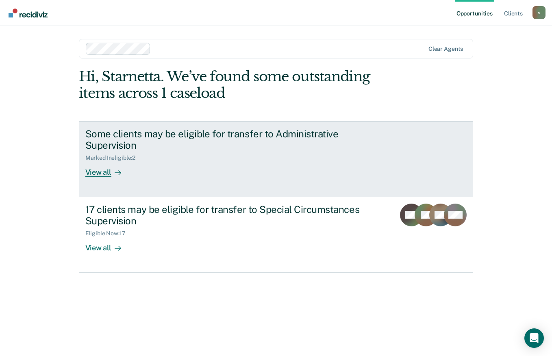
click at [108, 169] on div "View all" at bounding box center [108, 169] width 46 height 16
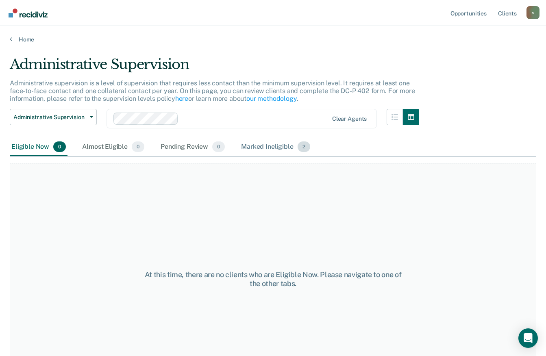
click at [259, 142] on div "Marked Ineligible 2" at bounding box center [276, 147] width 72 height 18
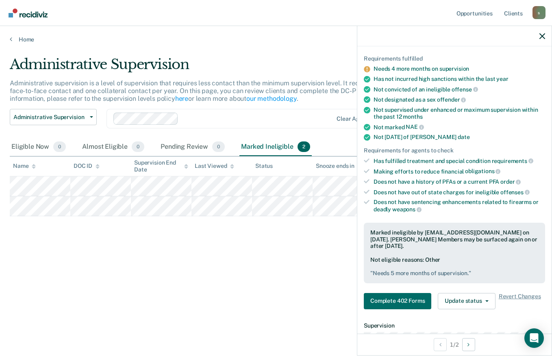
scroll to position [101, 0]
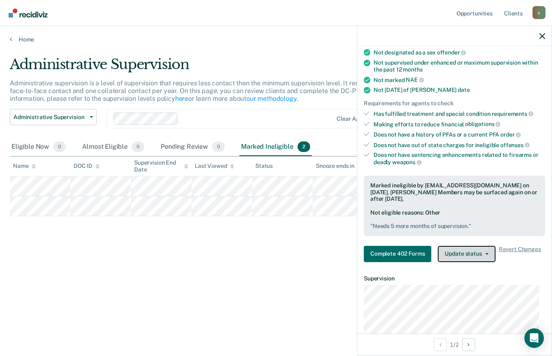
click at [492, 255] on button "Update status" at bounding box center [466, 254] width 57 height 16
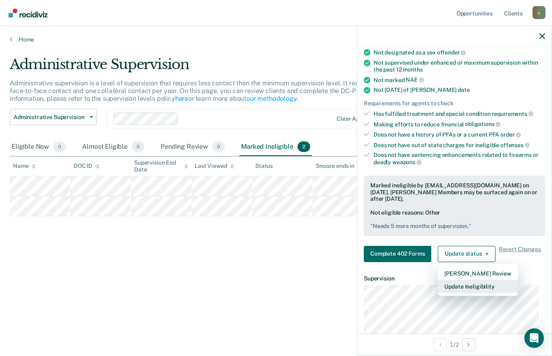
click at [486, 286] on button "Update Ineligibility" at bounding box center [478, 286] width 80 height 13
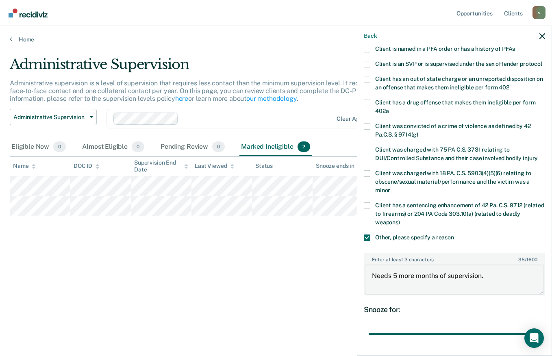
click at [396, 286] on textarea "Needs 5 more months of supervision." at bounding box center [455, 280] width 180 height 30
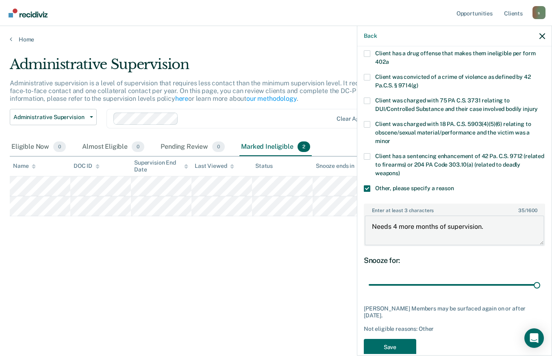
scroll to position [174, 0]
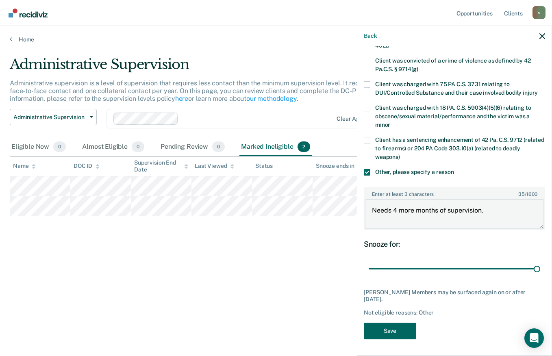
type textarea "Needs 4 more months of supervision."
click at [403, 333] on button "Save" at bounding box center [390, 331] width 52 height 17
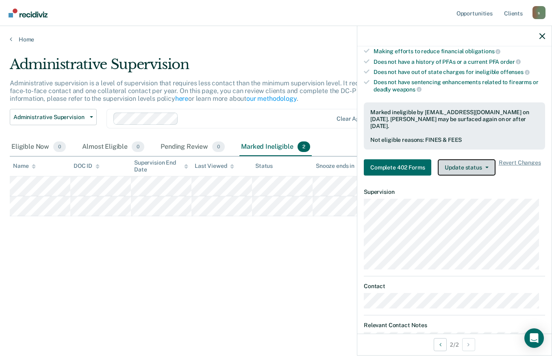
click at [486, 171] on button "Update status" at bounding box center [466, 167] width 57 height 16
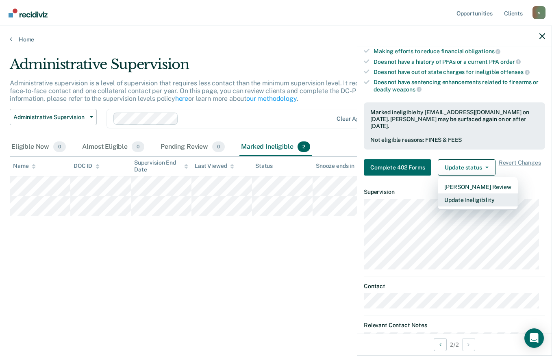
click at [486, 197] on button "Update Ineligibility" at bounding box center [478, 200] width 80 height 13
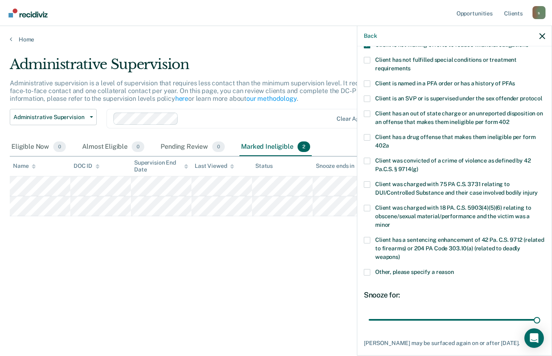
scroll to position [0, 0]
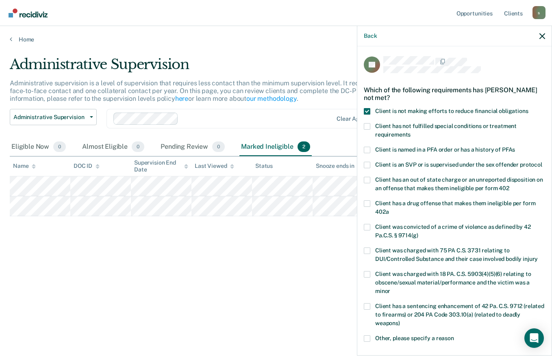
click at [368, 110] on span at bounding box center [367, 111] width 7 height 7
click at [529, 108] on input "Client is not making efforts to reduce financial obligations" at bounding box center [529, 108] width 0 height 0
click at [368, 112] on span at bounding box center [367, 111] width 7 height 7
click at [529, 108] on input "Client is not making efforts to reduce financial obligations" at bounding box center [529, 108] width 0 height 0
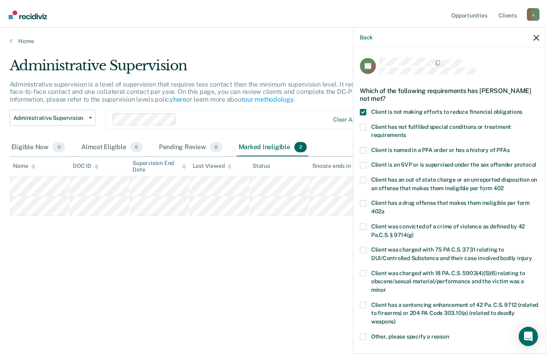
scroll to position [118, 0]
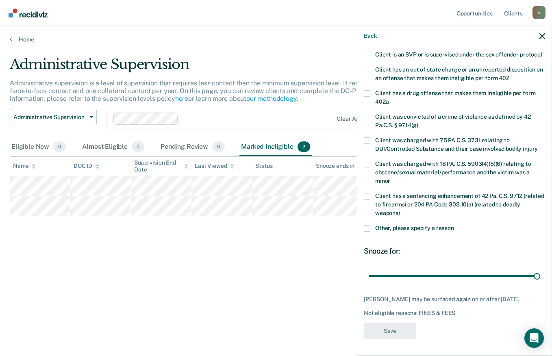
click at [543, 31] on div "Back" at bounding box center [454, 36] width 194 height 20
click at [541, 35] on icon "button" at bounding box center [543, 36] width 6 height 6
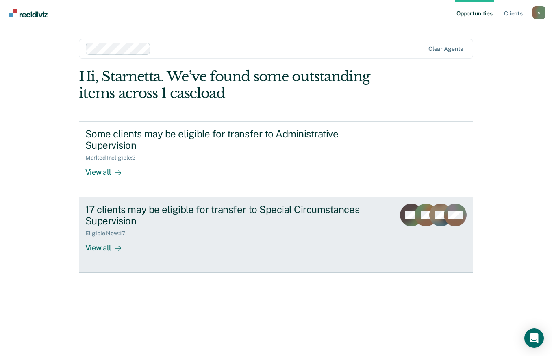
click at [146, 205] on div "17 clients may be eligible for transfer to Special Circumstances Supervision" at bounding box center [227, 216] width 285 height 24
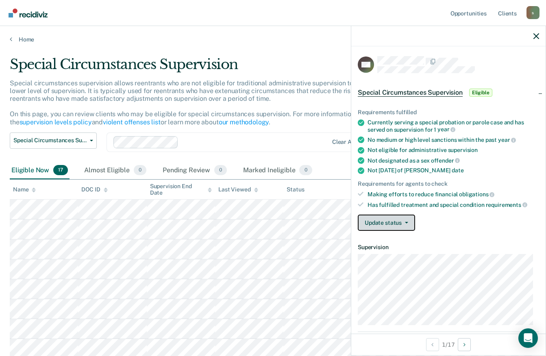
click at [408, 222] on button "Update status" at bounding box center [386, 223] width 57 height 16
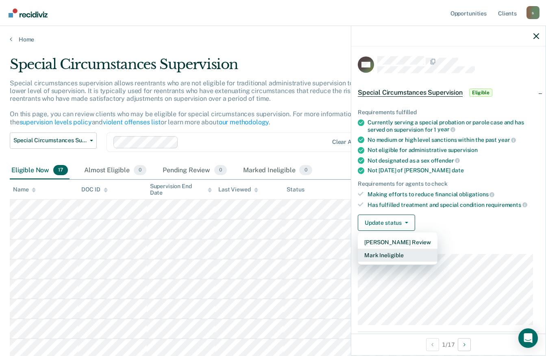
click at [401, 255] on button "Mark Ineligible" at bounding box center [398, 255] width 80 height 13
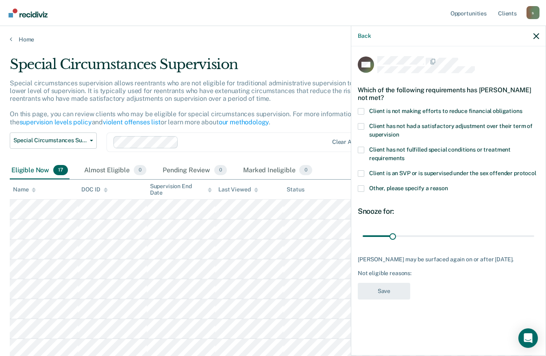
click at [359, 110] on span at bounding box center [361, 111] width 7 height 7
click at [523, 108] on input "Client is not making efforts to reduce financial obligations" at bounding box center [523, 108] width 0 height 0
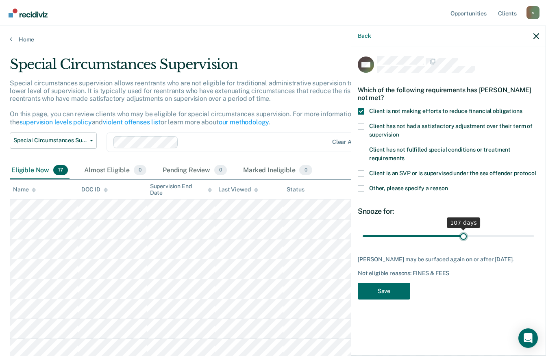
drag, startPoint x: 393, startPoint y: 236, endPoint x: 464, endPoint y: 238, distance: 70.8
click at [464, 238] on input "range" at bounding box center [449, 236] width 172 height 14
drag, startPoint x: 463, startPoint y: 235, endPoint x: 547, endPoint y: 225, distance: 84.8
type input "180"
click at [534, 229] on input "range" at bounding box center [449, 236] width 172 height 14
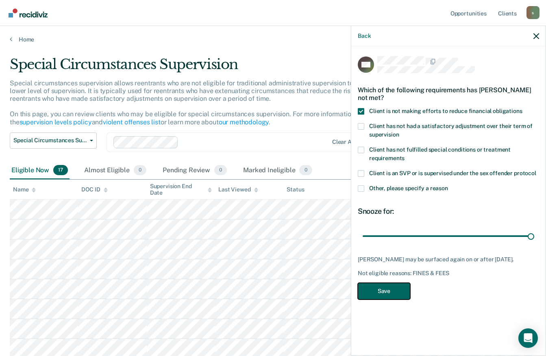
click at [395, 294] on button "Save" at bounding box center [384, 291] width 52 height 17
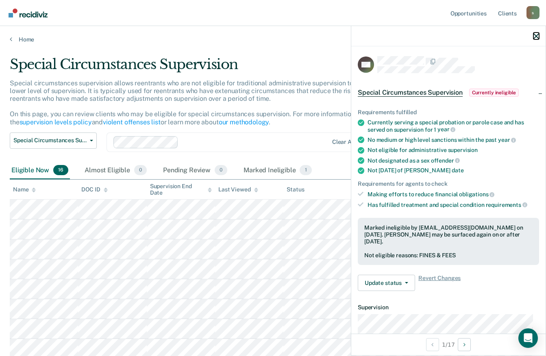
click at [534, 35] on icon "button" at bounding box center [537, 36] width 6 height 6
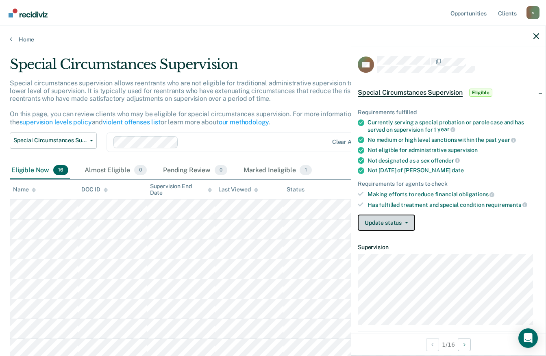
click at [407, 224] on button "Update status" at bounding box center [386, 223] width 57 height 16
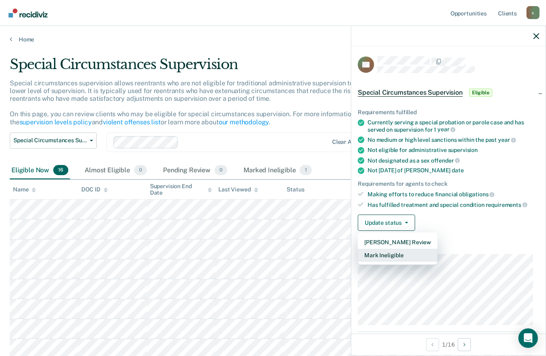
click at [398, 255] on button "Mark Ineligible" at bounding box center [398, 255] width 80 height 13
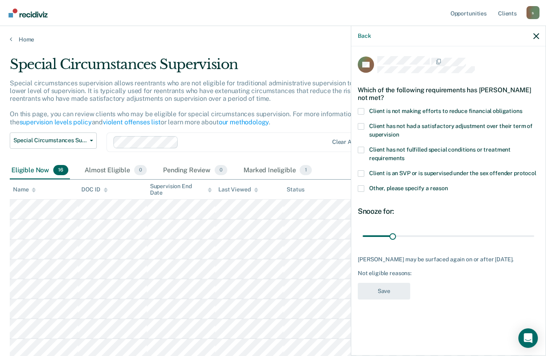
click at [362, 109] on span at bounding box center [361, 111] width 7 height 7
click at [523, 108] on input "Client is not making efforts to reduce financial obligations" at bounding box center [523, 108] width 0 height 0
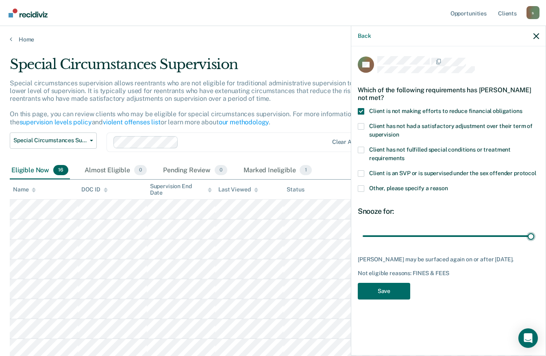
drag, startPoint x: 393, startPoint y: 237, endPoint x: 552, endPoint y: 224, distance: 159.1
type input "180"
click at [534, 229] on input "range" at bounding box center [449, 236] width 172 height 14
click at [394, 294] on button "Save" at bounding box center [384, 291] width 52 height 17
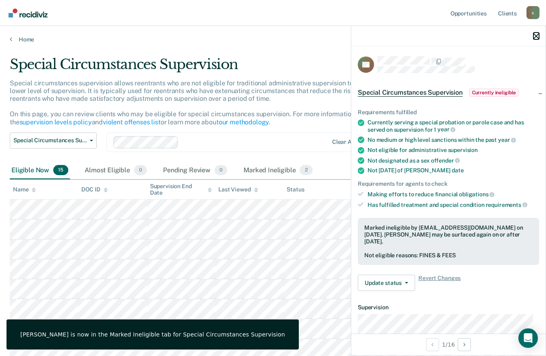
click at [534, 37] on icon "button" at bounding box center [537, 36] width 6 height 6
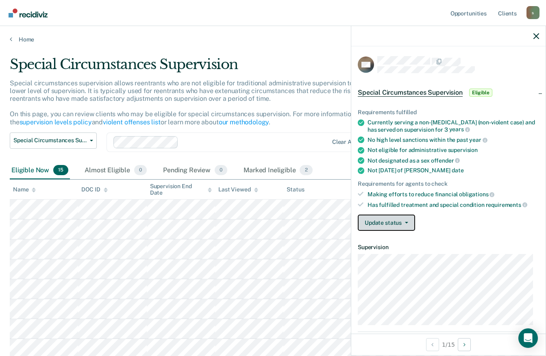
click at [410, 220] on button "Update status" at bounding box center [386, 223] width 57 height 16
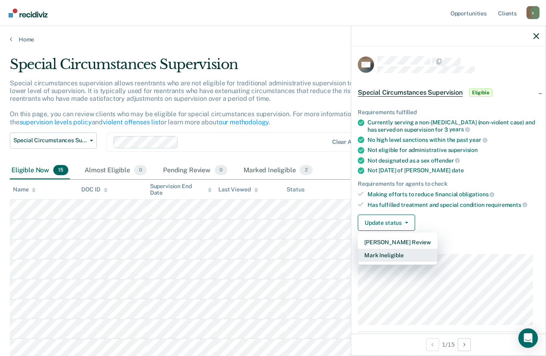
click at [405, 253] on button "Mark Ineligible" at bounding box center [398, 255] width 80 height 13
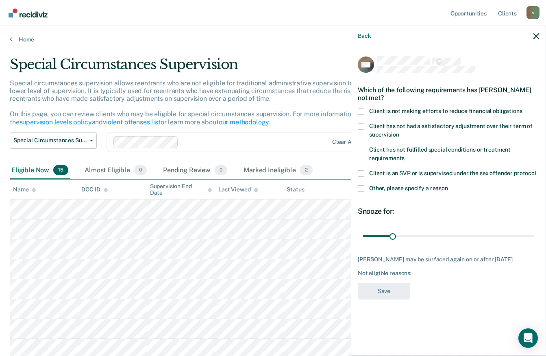
click at [363, 111] on span at bounding box center [361, 111] width 7 height 7
click at [523, 108] on input "Client is not making efforts to reduce financial obligations" at bounding box center [523, 108] width 0 height 0
click at [363, 188] on span at bounding box center [361, 188] width 7 height 7
click at [448, 185] on input "Other, please specify a reason" at bounding box center [448, 185] width 0 height 0
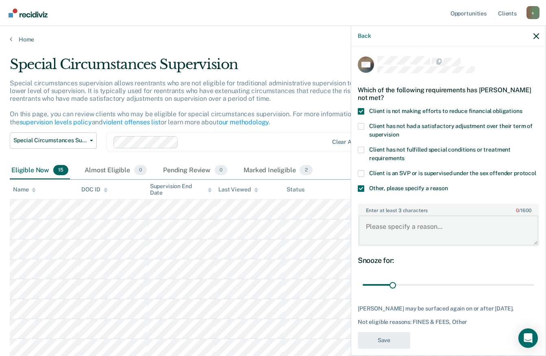
click at [401, 233] on textarea "Enter at least 3 characters 0 / 1600" at bounding box center [449, 231] width 180 height 30
type textarea "On"
click at [360, 192] on span at bounding box center [361, 188] width 7 height 7
click at [448, 185] on input "Other, please specify a reason" at bounding box center [448, 185] width 0 height 0
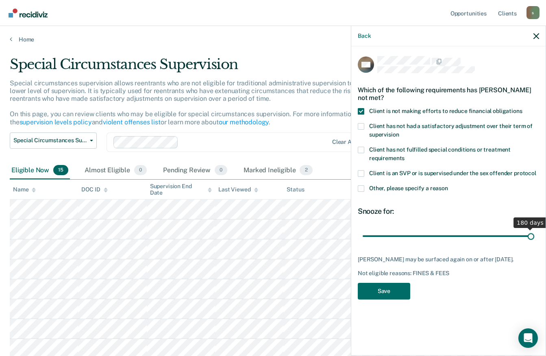
drag, startPoint x: 391, startPoint y: 235, endPoint x: 551, endPoint y: 236, distance: 159.8
type input "180"
click at [534, 236] on input "range" at bounding box center [449, 236] width 172 height 14
click at [384, 294] on button "Save" at bounding box center [384, 291] width 52 height 17
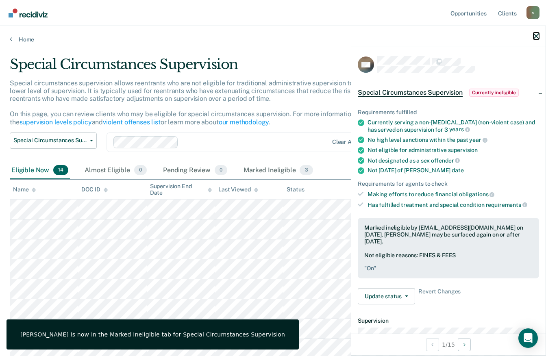
click at [538, 36] on icon "button" at bounding box center [537, 36] width 6 height 6
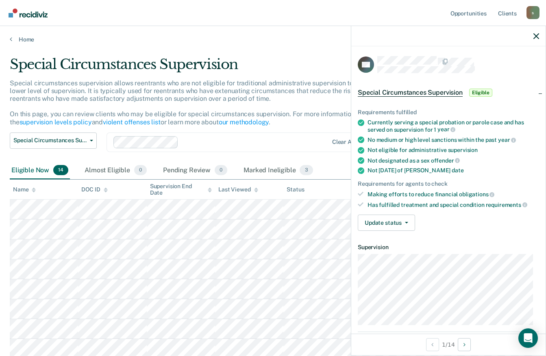
click at [427, 133] on ul "Requirements fulfilled Currently serving a special probation or parole case and…" at bounding box center [448, 158] width 181 height 99
click at [407, 226] on button "Update status" at bounding box center [386, 223] width 57 height 16
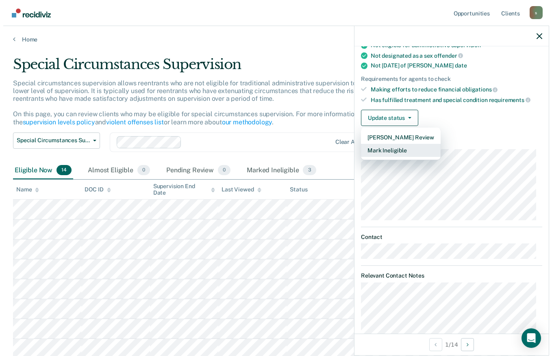
scroll to position [140, 0]
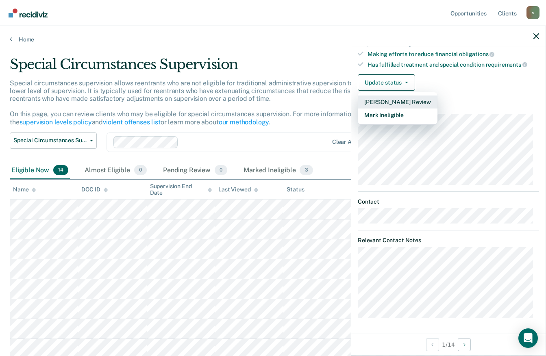
click at [399, 103] on button "[PERSON_NAME] Review" at bounding box center [398, 102] width 80 height 13
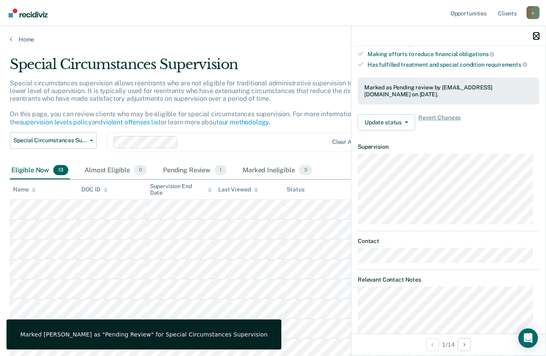
click at [537, 37] on icon "button" at bounding box center [537, 36] width 6 height 6
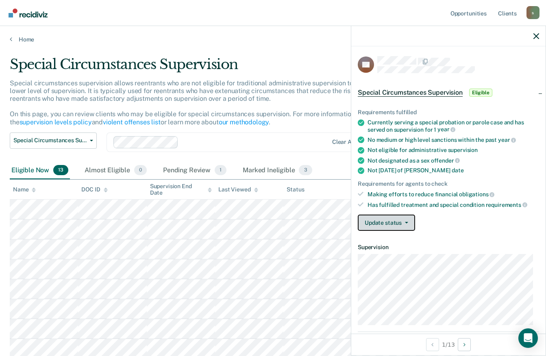
click at [410, 224] on button "Update status" at bounding box center [386, 223] width 57 height 16
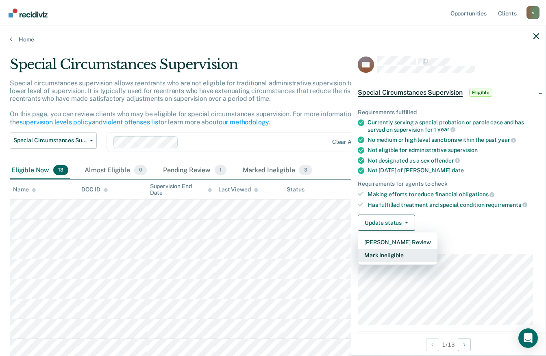
click at [403, 254] on button "Mark Ineligible" at bounding box center [398, 255] width 80 height 13
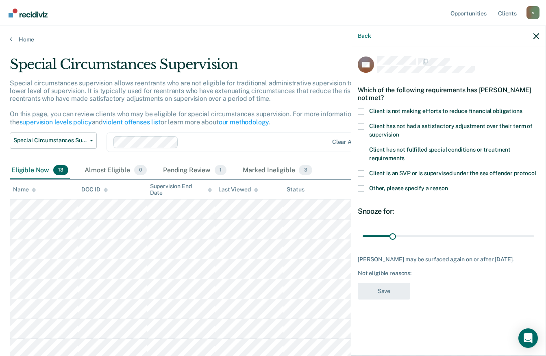
click at [362, 113] on span at bounding box center [361, 111] width 7 height 7
click at [523, 108] on input "Client is not making efforts to reduce financial obligations" at bounding box center [523, 108] width 0 height 0
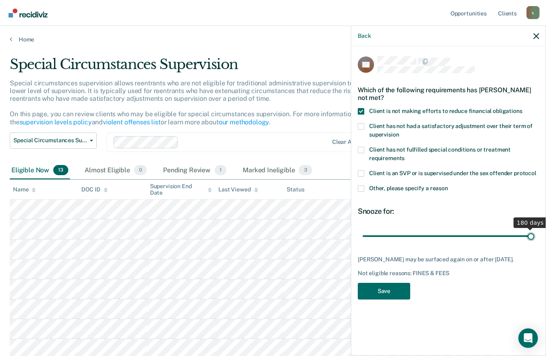
drag, startPoint x: 392, startPoint y: 237, endPoint x: 553, endPoint y: 235, distance: 160.6
type input "180"
click at [534, 235] on input "range" at bounding box center [449, 236] width 172 height 14
click at [396, 297] on button "Save" at bounding box center [384, 291] width 52 height 17
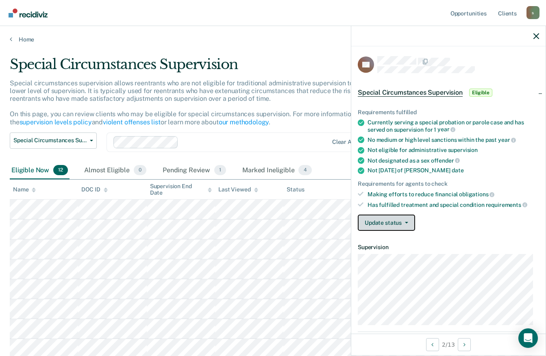
click at [413, 221] on button "Update status" at bounding box center [386, 223] width 57 height 16
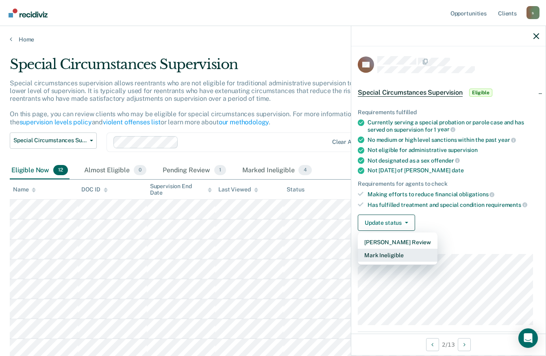
click at [399, 252] on button "Mark Ineligible" at bounding box center [398, 255] width 80 height 13
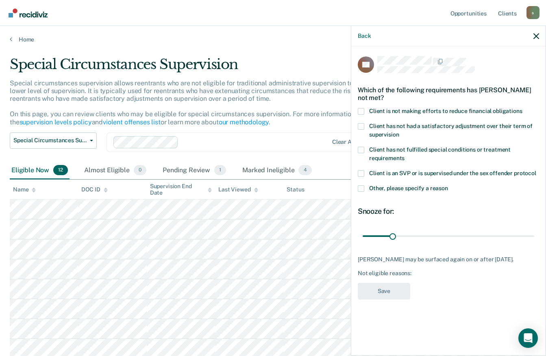
click at [359, 111] on span at bounding box center [361, 111] width 7 height 7
click at [523, 108] on input "Client is not making efforts to reduce financial obligations" at bounding box center [523, 108] width 0 height 0
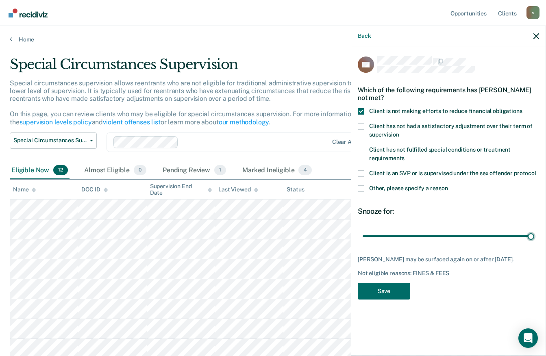
drag, startPoint x: 394, startPoint y: 236, endPoint x: 486, endPoint y: 255, distance: 94.7
type input "180"
click at [534, 237] on input "range" at bounding box center [449, 236] width 172 height 14
click at [400, 292] on button "Save" at bounding box center [384, 291] width 52 height 17
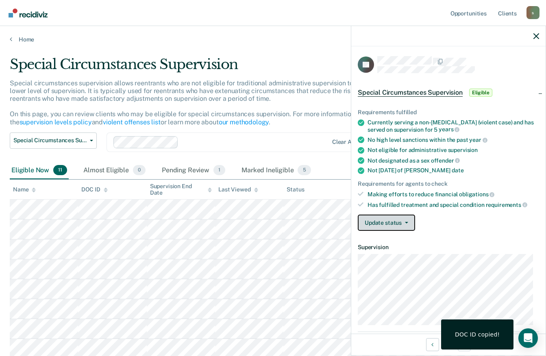
click at [407, 222] on icon "button" at bounding box center [406, 223] width 3 height 2
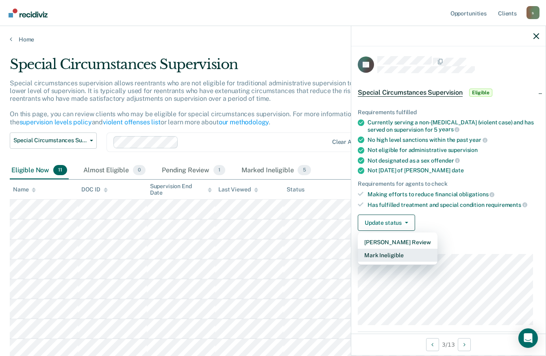
click at [400, 257] on button "Mark Ineligible" at bounding box center [398, 255] width 80 height 13
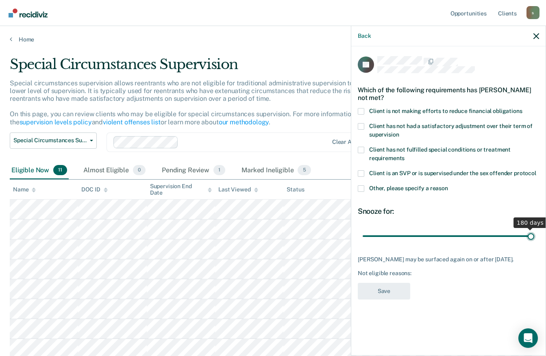
drag, startPoint x: 395, startPoint y: 234, endPoint x: 548, endPoint y: 237, distance: 152.5
type input "180"
click at [534, 237] on input "range" at bounding box center [449, 236] width 172 height 14
click at [361, 109] on span at bounding box center [361, 111] width 7 height 7
click at [523, 108] on input "Client is not making efforts to reduce financial obligations" at bounding box center [523, 108] width 0 height 0
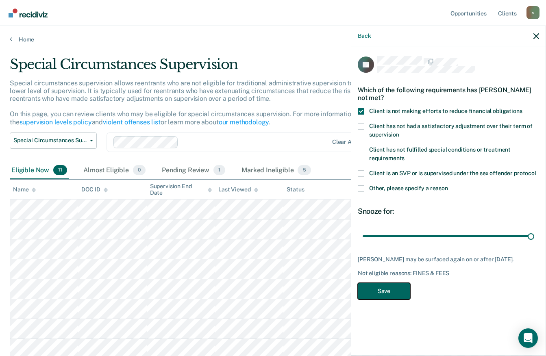
click at [382, 286] on button "Save" at bounding box center [384, 291] width 52 height 17
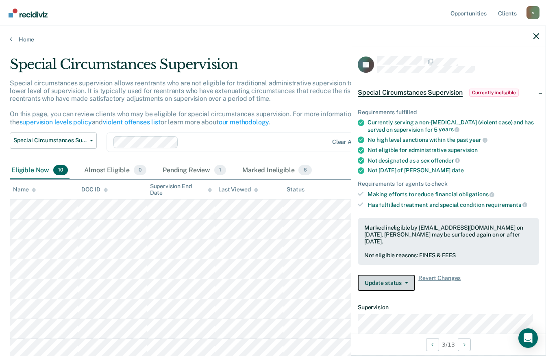
click at [409, 283] on button "Update status" at bounding box center [386, 283] width 57 height 16
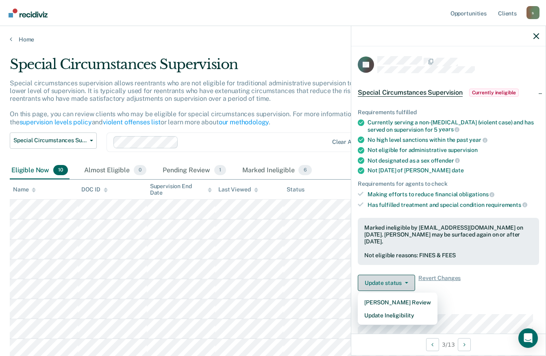
click at [409, 283] on button "Update status" at bounding box center [386, 283] width 57 height 16
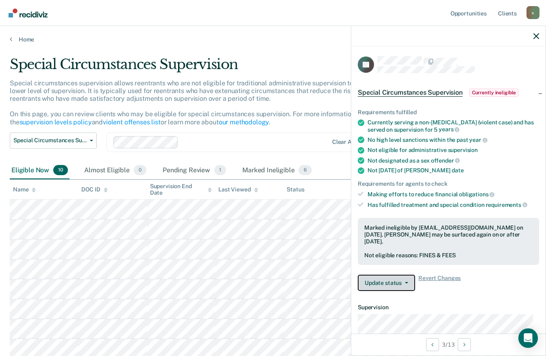
click at [409, 283] on button "Update status" at bounding box center [386, 283] width 57 height 16
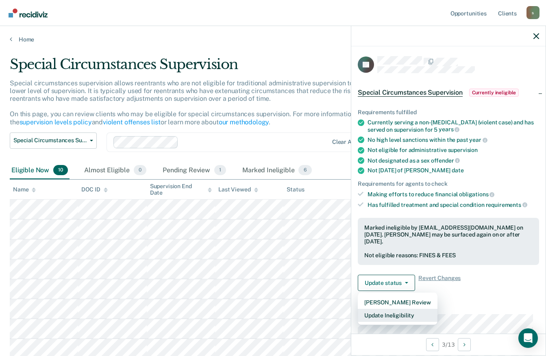
click at [410, 314] on button "Update Ineligibility" at bounding box center [398, 315] width 80 height 13
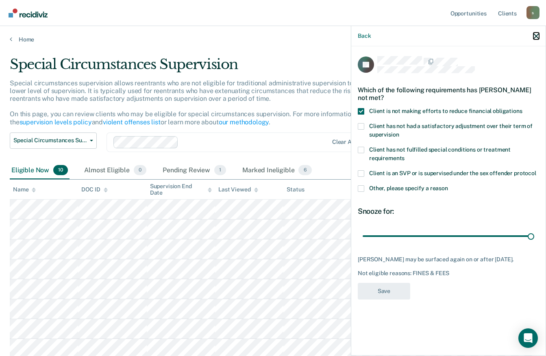
click at [536, 33] on button "button" at bounding box center [537, 36] width 6 height 7
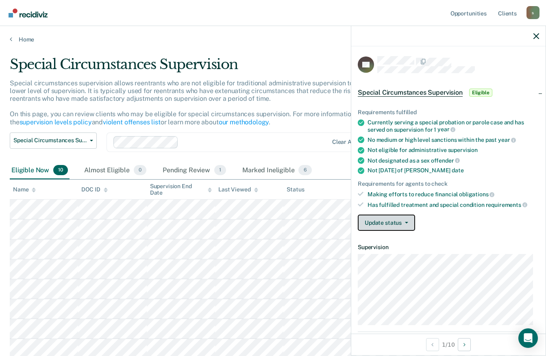
click at [412, 224] on button "Update status" at bounding box center [386, 223] width 57 height 16
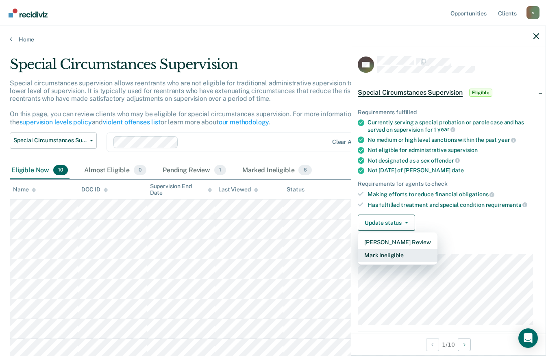
click at [403, 254] on button "Mark Ineligible" at bounding box center [398, 255] width 80 height 13
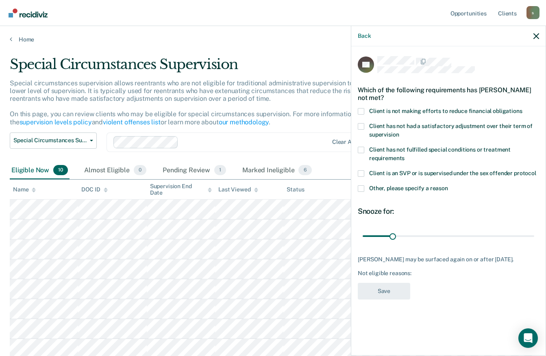
click at [363, 113] on span at bounding box center [361, 111] width 7 height 7
click at [523, 108] on input "Client is not making efforts to reduce financial obligations" at bounding box center [523, 108] width 0 height 0
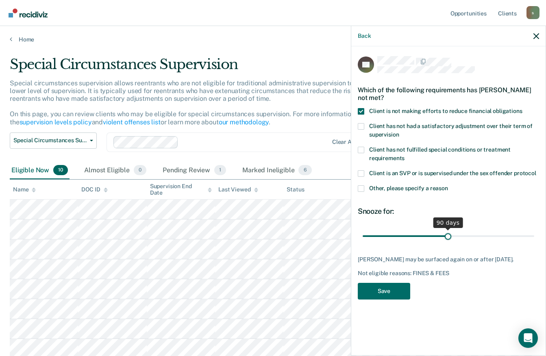
drag, startPoint x: 393, startPoint y: 237, endPoint x: 448, endPoint y: 236, distance: 55.3
type input "90"
click at [448, 236] on input "range" at bounding box center [449, 236] width 172 height 14
click at [398, 289] on button "Save" at bounding box center [384, 291] width 52 height 17
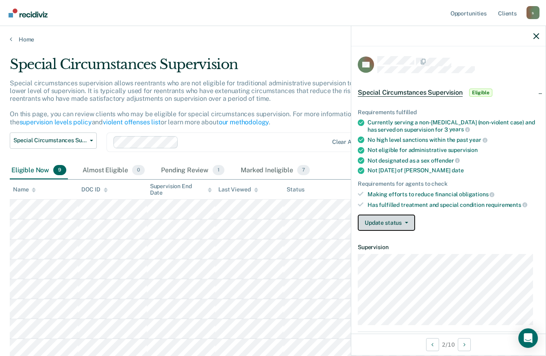
click at [412, 224] on button "Update status" at bounding box center [386, 223] width 57 height 16
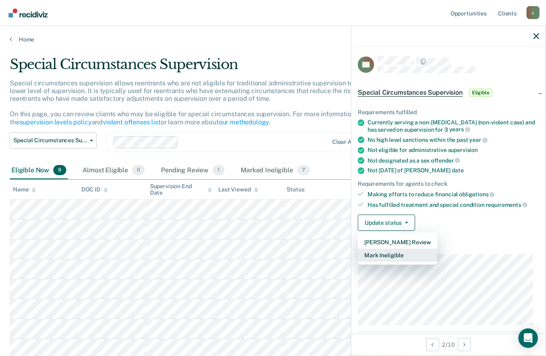
click at [408, 253] on button "Mark Ineligible" at bounding box center [398, 255] width 80 height 13
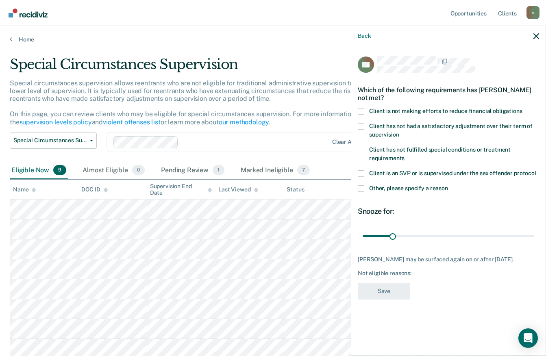
click at [362, 110] on span at bounding box center [361, 111] width 7 height 7
click at [523, 108] on input "Client is not making efforts to reduce financial obligations" at bounding box center [523, 108] width 0 height 0
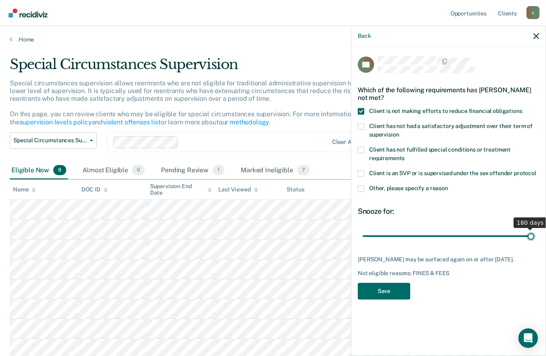
drag, startPoint x: 392, startPoint y: 236, endPoint x: 553, endPoint y: 237, distance: 161.0
type input "180"
click at [534, 237] on input "range" at bounding box center [449, 236] width 172 height 14
click at [390, 293] on button "Save" at bounding box center [384, 291] width 52 height 17
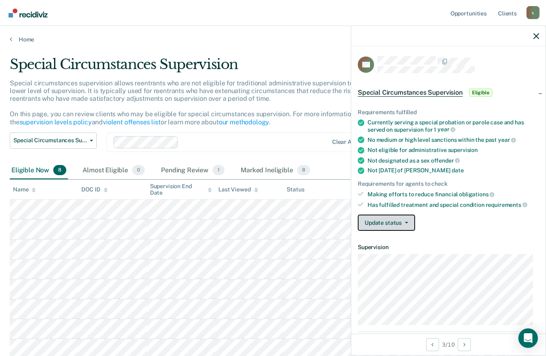
click at [405, 222] on icon "button" at bounding box center [406, 223] width 3 height 2
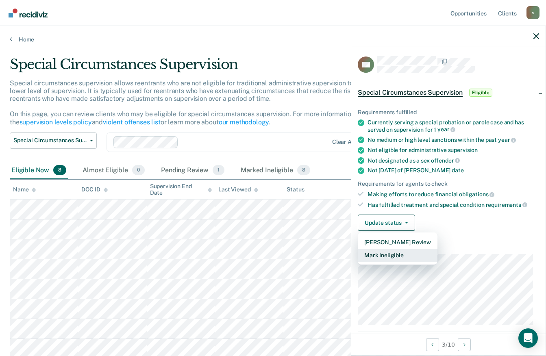
click at [392, 257] on button "Mark Ineligible" at bounding box center [398, 255] width 80 height 13
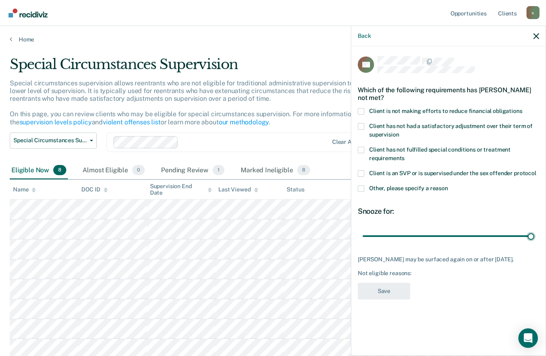
drag, startPoint x: 394, startPoint y: 236, endPoint x: 552, endPoint y: 232, distance: 157.4
type input "180"
click at [534, 232] on input "range" at bounding box center [449, 236] width 172 height 14
click at [361, 109] on span at bounding box center [361, 111] width 7 height 7
click at [523, 108] on input "Client is not making efforts to reduce financial obligations" at bounding box center [523, 108] width 0 height 0
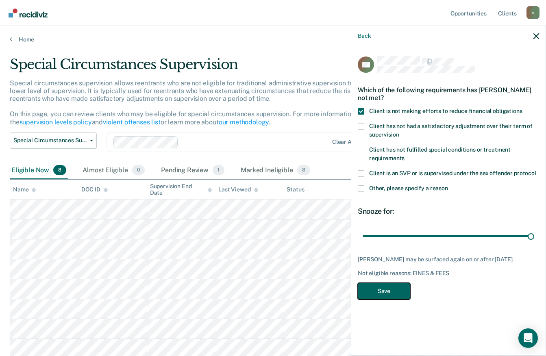
click at [394, 285] on button "Save" at bounding box center [384, 291] width 52 height 17
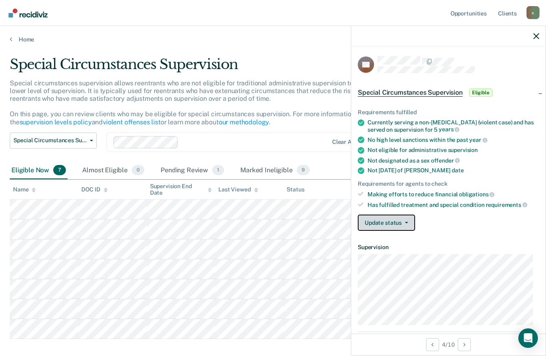
click at [410, 224] on button "Update status" at bounding box center [386, 223] width 57 height 16
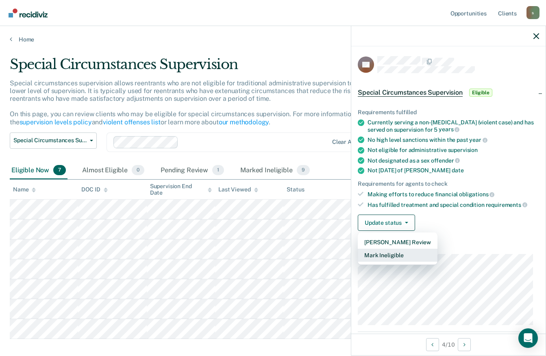
click at [403, 253] on button "Mark Ineligible" at bounding box center [398, 255] width 80 height 13
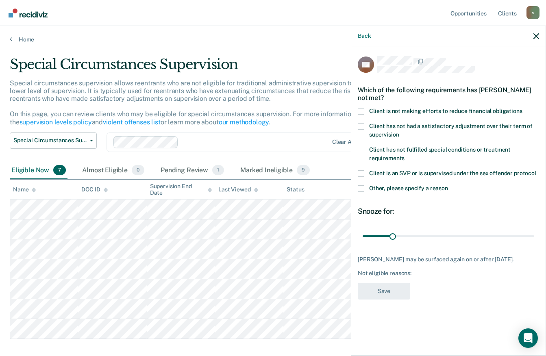
click at [363, 108] on span at bounding box center [361, 111] width 7 height 7
click at [523, 108] on input "Client is not making efforts to reduce financial obligations" at bounding box center [523, 108] width 0 height 0
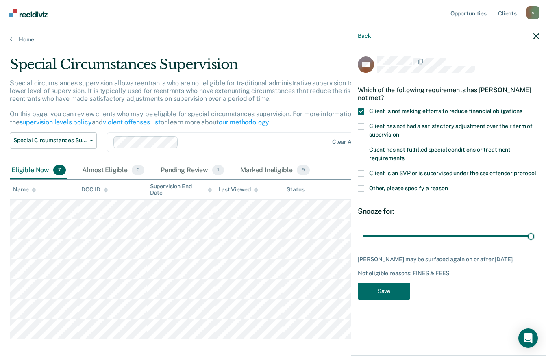
drag, startPoint x: 394, startPoint y: 229, endPoint x: 551, endPoint y: 226, distance: 157.0
type input "180"
click at [534, 229] on input "range" at bounding box center [449, 236] width 172 height 14
click at [390, 284] on button "Save" at bounding box center [384, 291] width 52 height 17
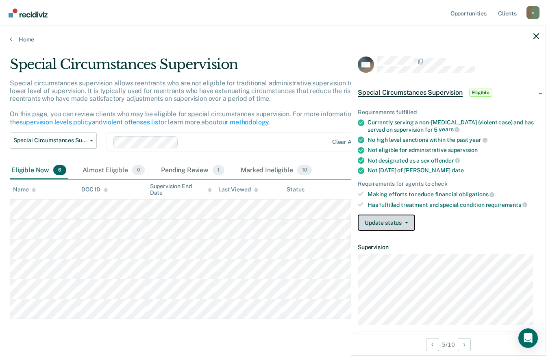
click at [408, 222] on button "Update status" at bounding box center [386, 223] width 57 height 16
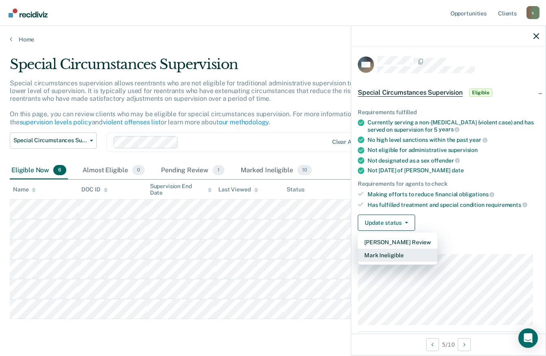
click at [395, 258] on button "Mark Ineligible" at bounding box center [398, 255] width 80 height 13
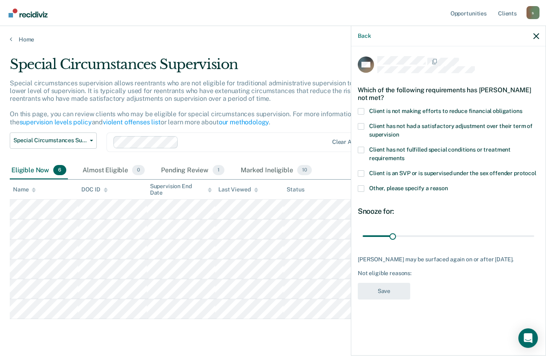
click at [364, 110] on span at bounding box center [361, 111] width 7 height 7
click at [523, 108] on input "Client is not making efforts to reduce financial obligations" at bounding box center [523, 108] width 0 height 0
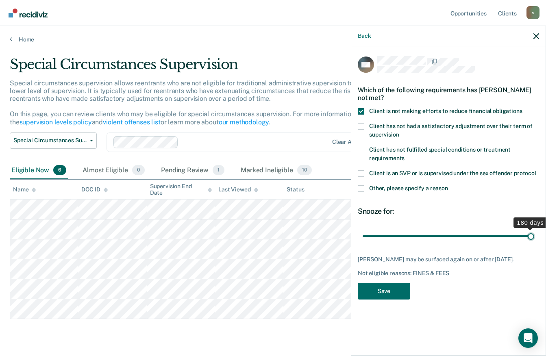
drag, startPoint x: 395, startPoint y: 235, endPoint x: 553, endPoint y: 242, distance: 158.4
type input "180"
click at [534, 242] on input "range" at bounding box center [449, 236] width 172 height 14
click at [397, 295] on button "Save" at bounding box center [384, 291] width 52 height 17
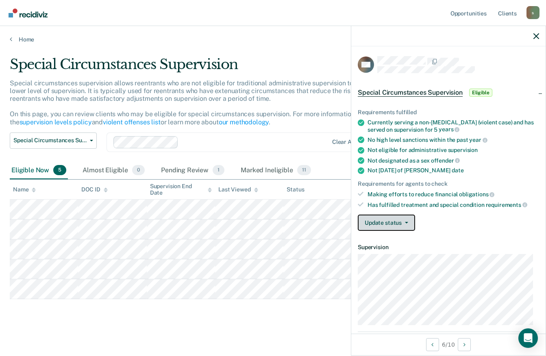
click at [407, 224] on button "Update status" at bounding box center [386, 223] width 57 height 16
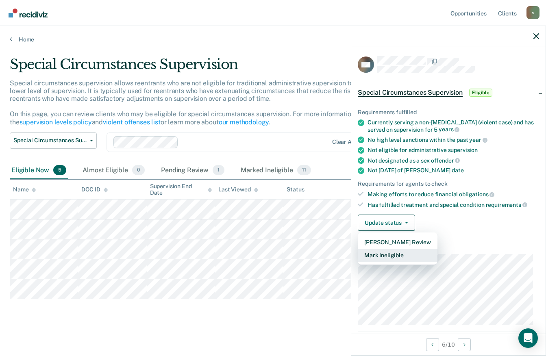
click at [416, 256] on button "Mark Ineligible" at bounding box center [398, 255] width 80 height 13
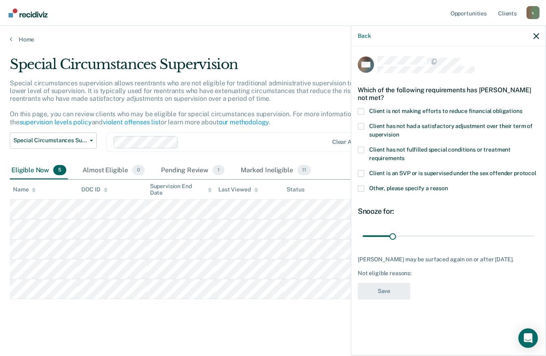
click at [363, 114] on span at bounding box center [361, 111] width 7 height 7
click at [523, 108] on input "Client is not making efforts to reduce financial obligations" at bounding box center [523, 108] width 0 height 0
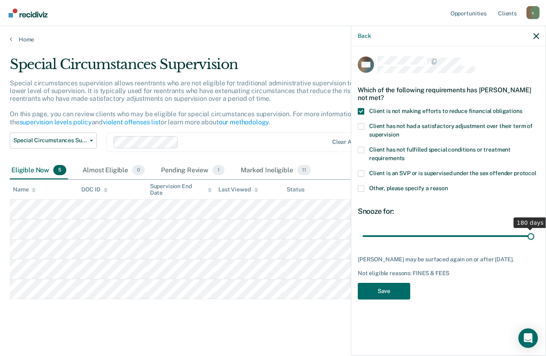
drag, startPoint x: 393, startPoint y: 237, endPoint x: 553, endPoint y: 257, distance: 161.0
type input "180"
click at [534, 243] on input "range" at bounding box center [449, 236] width 172 height 14
click at [395, 289] on button "Save" at bounding box center [384, 291] width 52 height 17
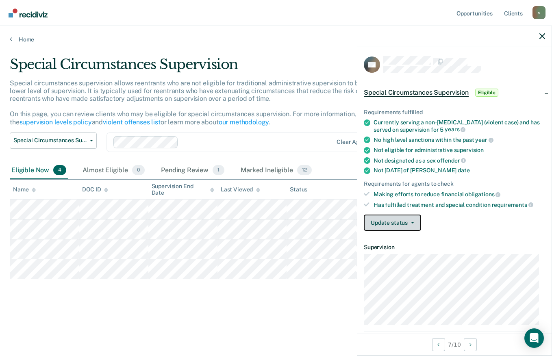
click at [416, 227] on button "Update status" at bounding box center [392, 223] width 57 height 16
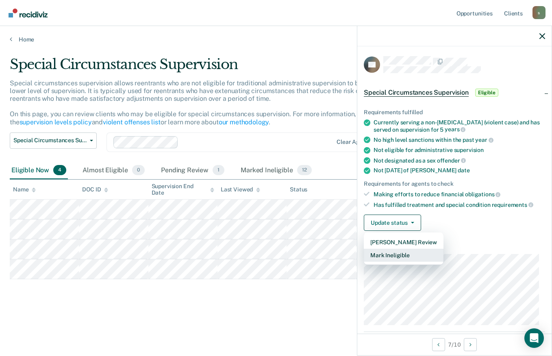
click at [407, 256] on button "Mark Ineligible" at bounding box center [404, 255] width 80 height 13
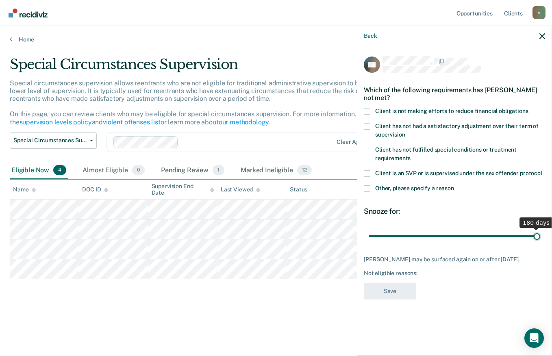
drag, startPoint x: 397, startPoint y: 235, endPoint x: 553, endPoint y: 236, distance: 156.2
type input "180"
click at [540, 236] on input "range" at bounding box center [455, 236] width 172 height 14
click at [365, 108] on span at bounding box center [367, 111] width 7 height 7
click at [529, 108] on input "Client is not making efforts to reduce financial obligations" at bounding box center [529, 108] width 0 height 0
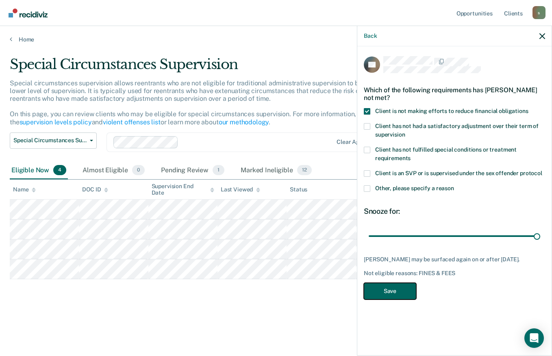
click at [395, 286] on button "Save" at bounding box center [390, 291] width 52 height 17
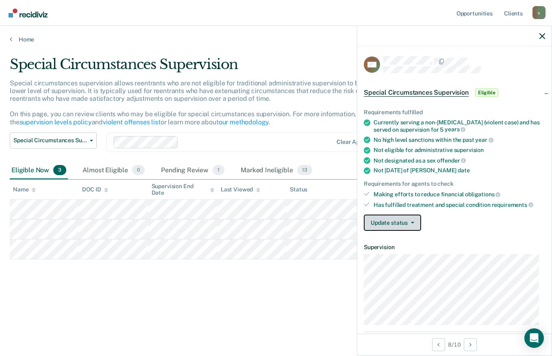
click at [416, 229] on button "Update status" at bounding box center [392, 223] width 57 height 16
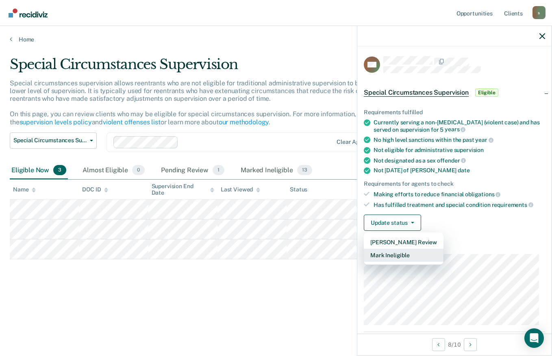
click at [415, 252] on button "Mark Ineligible" at bounding box center [404, 255] width 80 height 13
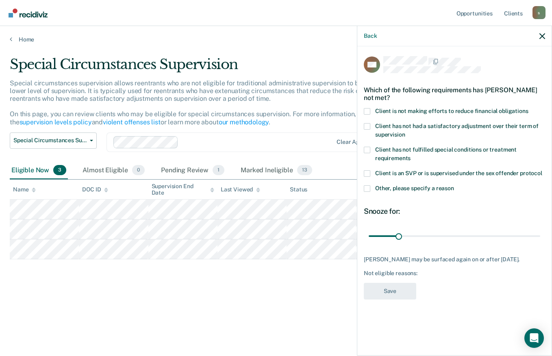
click at [369, 108] on span at bounding box center [367, 111] width 7 height 7
click at [529, 108] on input "Client is not making efforts to reduce financial obligations" at bounding box center [529, 108] width 0 height 0
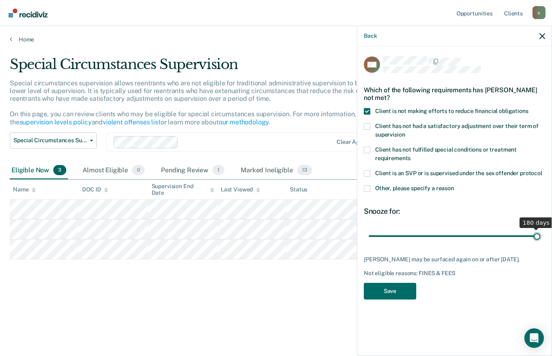
drag, startPoint x: 400, startPoint y: 234, endPoint x: 542, endPoint y: 236, distance: 141.9
click at [540, 236] on input "range" at bounding box center [455, 236] width 172 height 14
click at [542, 236] on div "180 days" at bounding box center [454, 236] width 181 height 14
drag, startPoint x: 538, startPoint y: 236, endPoint x: 482, endPoint y: 236, distance: 56.1
type input "120"
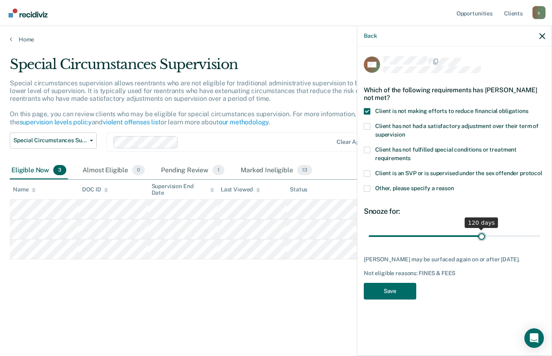
click at [482, 236] on input "range" at bounding box center [455, 236] width 172 height 14
click at [396, 288] on button "Save" at bounding box center [390, 291] width 52 height 17
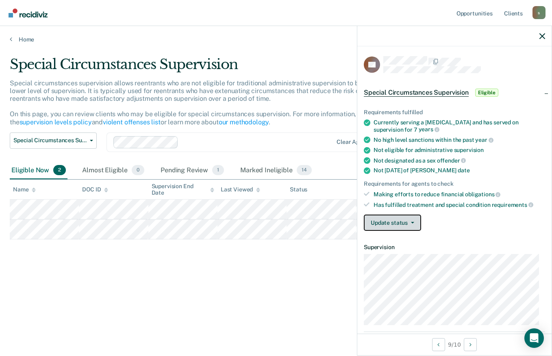
click at [418, 229] on button "Update status" at bounding box center [392, 223] width 57 height 16
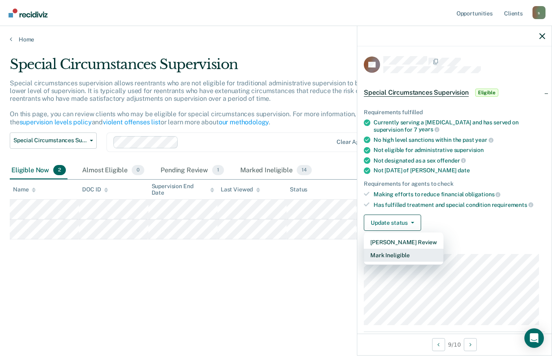
click at [405, 255] on button "Mark Ineligible" at bounding box center [404, 255] width 80 height 13
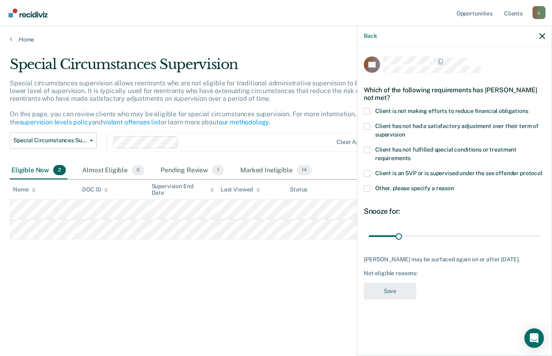
click at [366, 107] on div "Which of the following requirements has [PERSON_NAME] not met?" at bounding box center [454, 94] width 181 height 28
click at [364, 110] on div "CB Which of the following requirements has [PERSON_NAME] not met? Client is not…" at bounding box center [454, 200] width 194 height 308
click at [363, 110] on div "CB Which of the following requirements has [PERSON_NAME] not met? Client is not…" at bounding box center [454, 200] width 194 height 308
click at [366, 112] on span at bounding box center [367, 111] width 7 height 7
click at [529, 108] on input "Client is not making efforts to reduce financial obligations" at bounding box center [529, 108] width 0 height 0
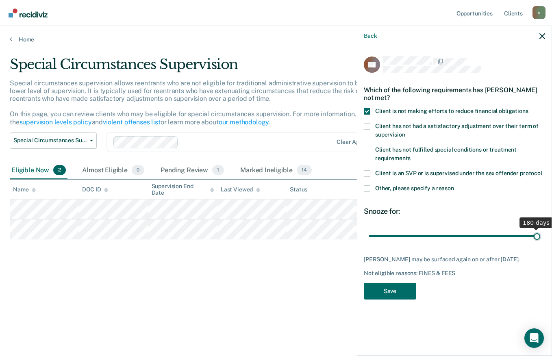
drag, startPoint x: 400, startPoint y: 237, endPoint x: 553, endPoint y: 242, distance: 153.4
type input "180"
click at [540, 242] on input "range" at bounding box center [455, 236] width 172 height 14
click at [399, 291] on button "Save" at bounding box center [390, 291] width 52 height 17
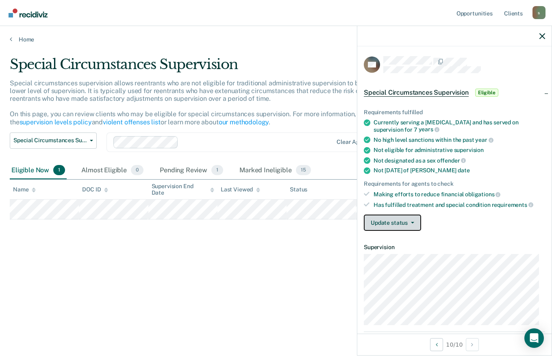
click at [412, 226] on button "Update status" at bounding box center [392, 223] width 57 height 16
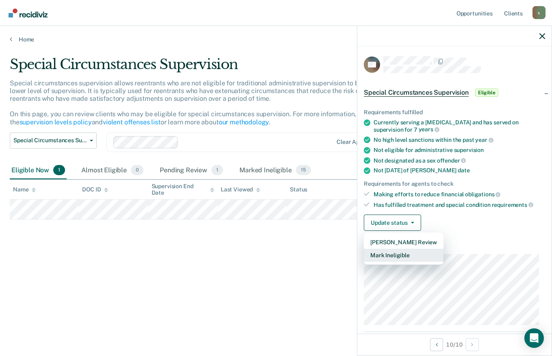
click at [417, 253] on button "Mark Ineligible" at bounding box center [404, 255] width 80 height 13
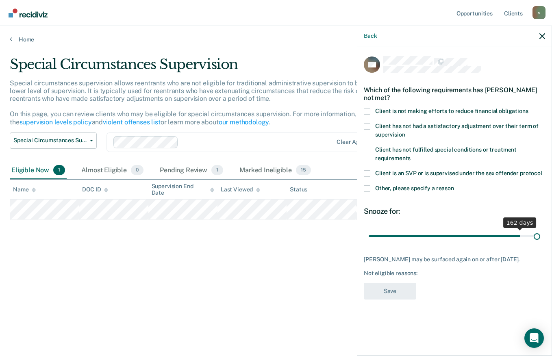
drag, startPoint x: 400, startPoint y: 236, endPoint x: 553, endPoint y: 235, distance: 153.3
type input "180"
click at [540, 235] on input "range" at bounding box center [455, 236] width 172 height 14
click at [368, 110] on span at bounding box center [367, 111] width 7 height 7
click at [529, 108] on input "Client is not making efforts to reduce financial obligations" at bounding box center [529, 108] width 0 height 0
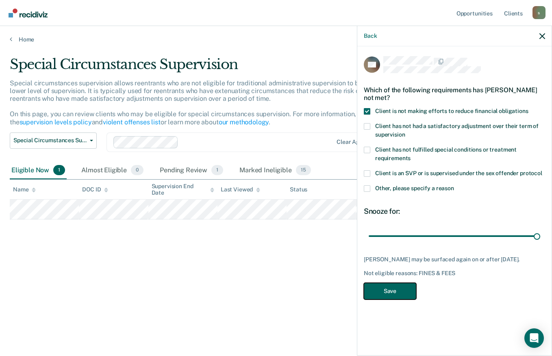
click at [400, 292] on button "Save" at bounding box center [390, 291] width 52 height 17
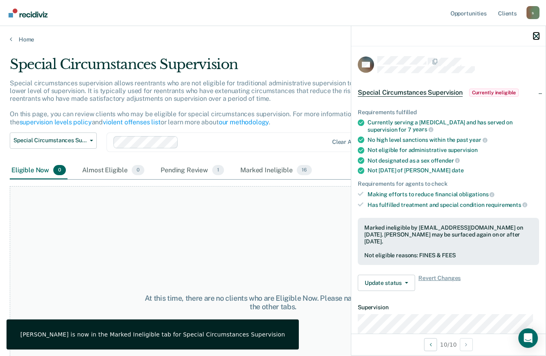
click at [537, 37] on icon "button" at bounding box center [537, 36] width 6 height 6
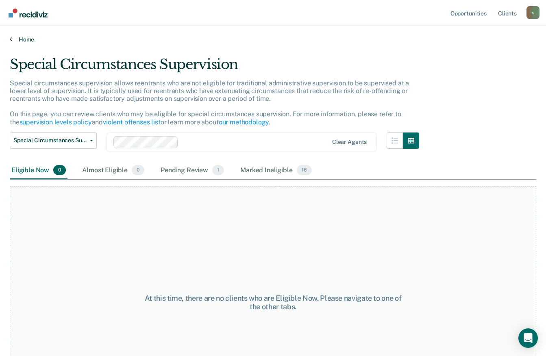
click at [16, 40] on link "Home" at bounding box center [273, 39] width 527 height 7
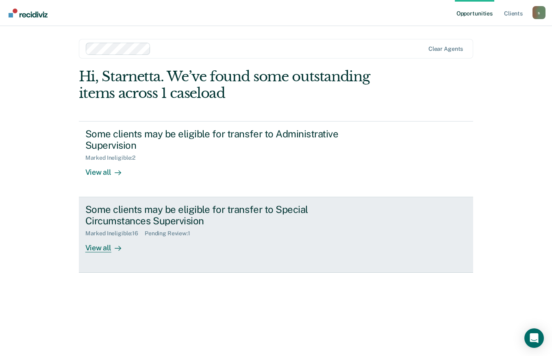
click at [157, 209] on div "Some clients may be eligible for transfer to Special Circumstances Supervision" at bounding box center [227, 216] width 285 height 24
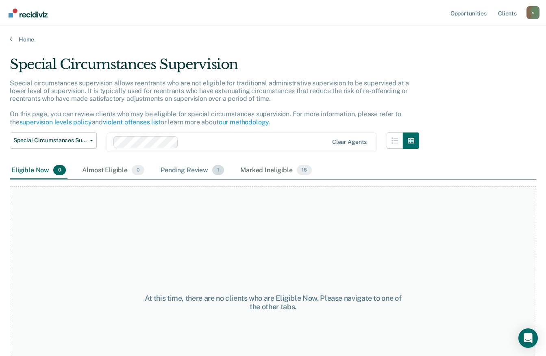
click at [196, 166] on div "Pending Review 1" at bounding box center [192, 171] width 67 height 18
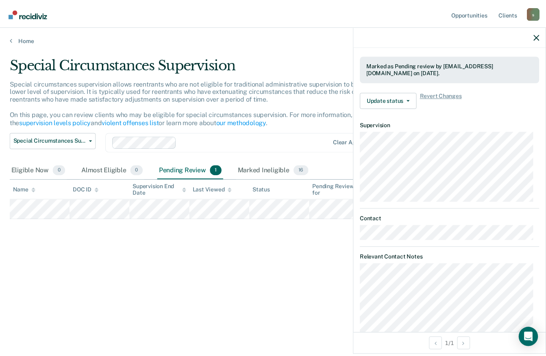
scroll to position [180, 0]
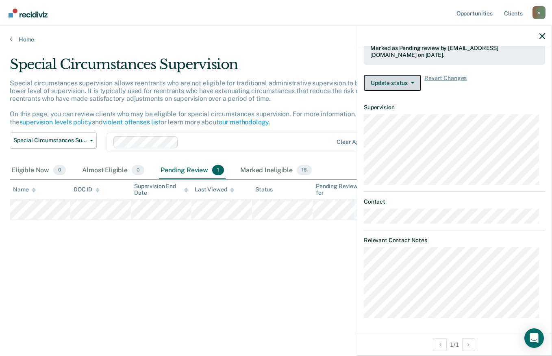
click at [415, 87] on button "Update status" at bounding box center [392, 83] width 57 height 16
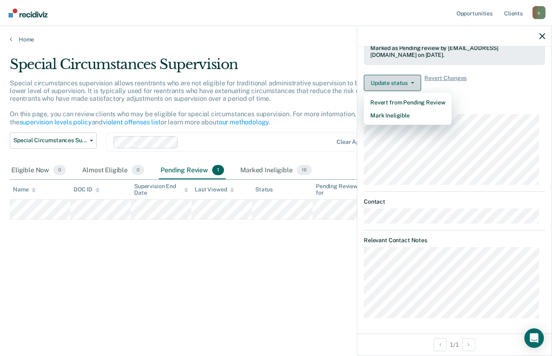
click at [415, 87] on button "Update status" at bounding box center [392, 83] width 57 height 16
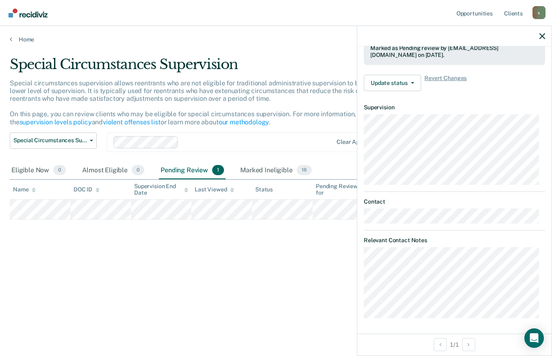
click at [166, 269] on div "Special Circumstances Supervision Special circumstances supervision allows reen…" at bounding box center [276, 175] width 533 height 239
click at [263, 163] on div "Marked Ineligible 16" at bounding box center [276, 171] width 74 height 18
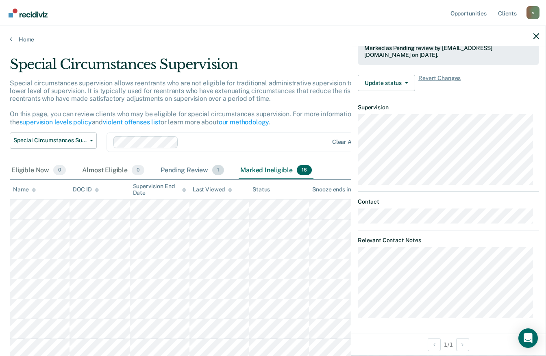
click at [191, 171] on div "Pending Review 1" at bounding box center [192, 171] width 67 height 18
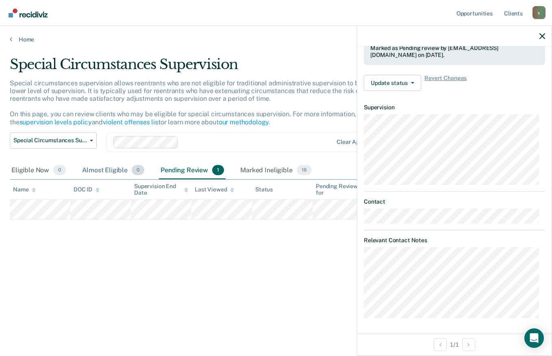
click at [111, 170] on div "Almost Eligible 0" at bounding box center [113, 171] width 65 height 18
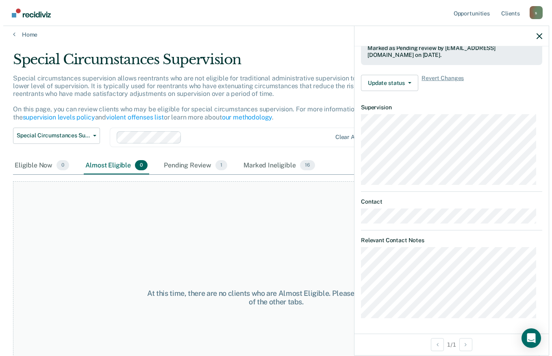
scroll to position [0, 0]
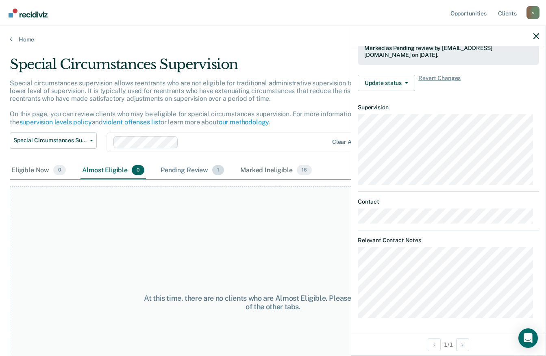
click at [183, 168] on div "Pending Review 1" at bounding box center [192, 171] width 67 height 18
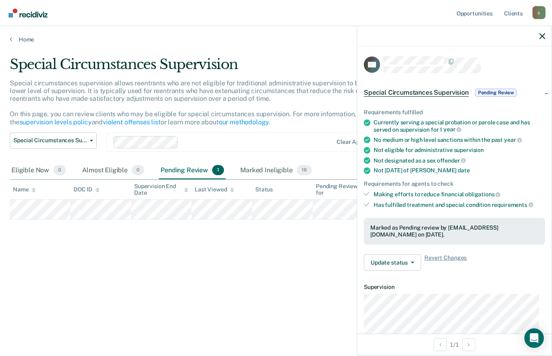
click at [508, 92] on span "Pending Review" at bounding box center [495, 93] width 41 height 8
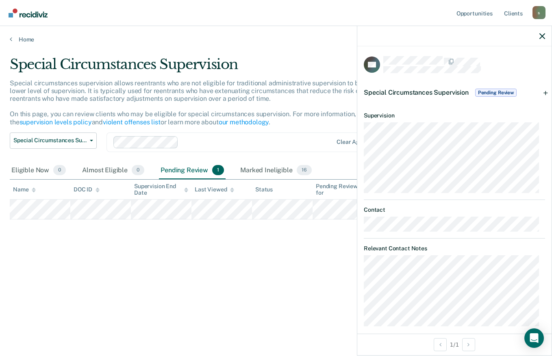
scroll to position [8, 0]
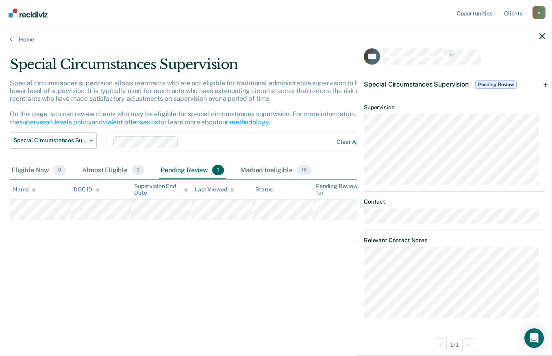
click at [545, 32] on div at bounding box center [454, 36] width 194 height 20
click at [541, 38] on icon "button" at bounding box center [543, 36] width 6 height 6
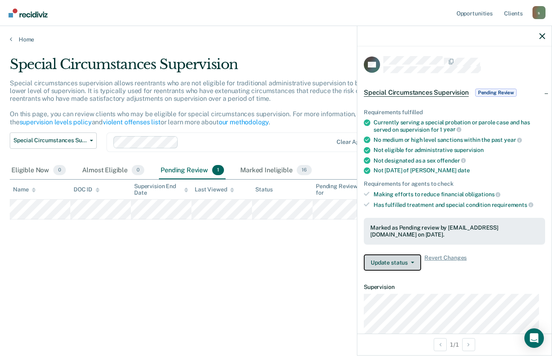
click at [417, 266] on button "Update status" at bounding box center [392, 263] width 57 height 16
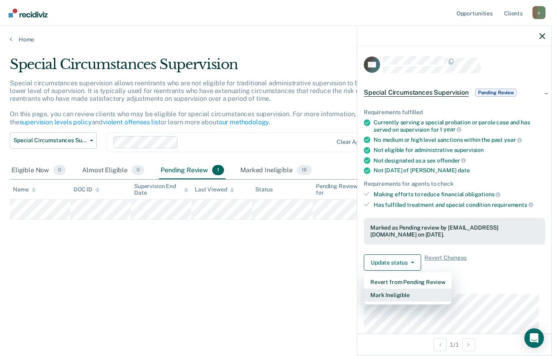
click at [410, 292] on button "Mark Ineligible" at bounding box center [408, 295] width 88 height 13
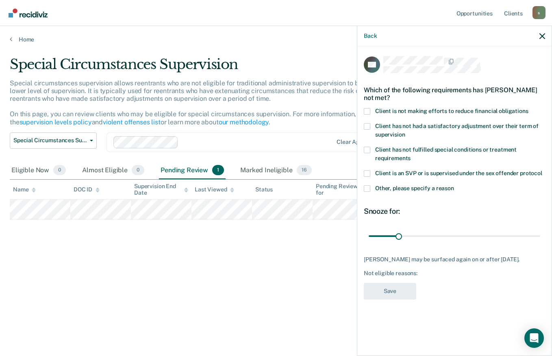
click at [368, 188] on span at bounding box center [367, 188] width 7 height 7
click at [454, 185] on input "Other, please specify a reason" at bounding box center [454, 185] width 0 height 0
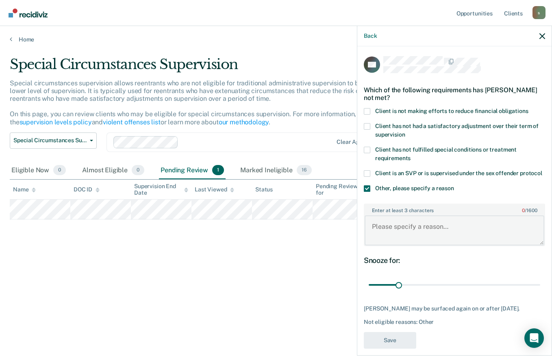
click at [392, 235] on textarea "Enter at least 3 characters 0 / 1600" at bounding box center [455, 231] width 180 height 30
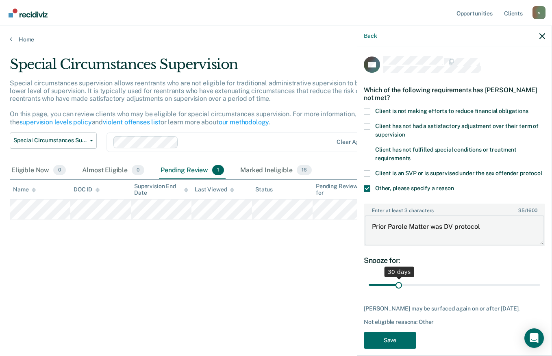
type textarea "Prior Parole Matter was DV protocol"
drag, startPoint x: 399, startPoint y: 294, endPoint x: 552, endPoint y: 294, distance: 152.5
type input "180"
click at [540, 292] on input "range" at bounding box center [455, 285] width 172 height 14
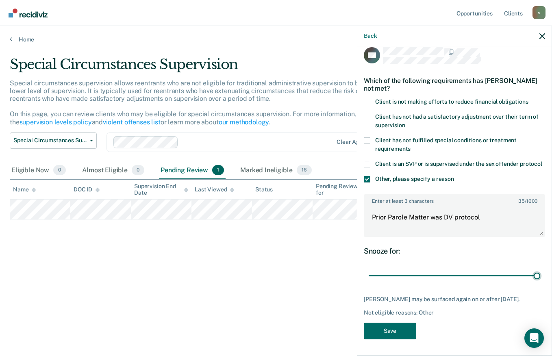
scroll to position [24, 0]
click at [394, 329] on button "Save" at bounding box center [390, 331] width 52 height 17
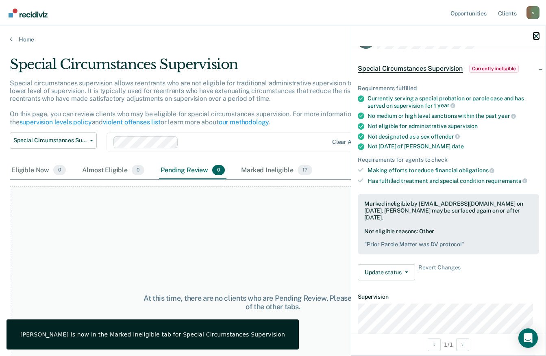
click at [535, 38] on icon "button" at bounding box center [537, 36] width 6 height 6
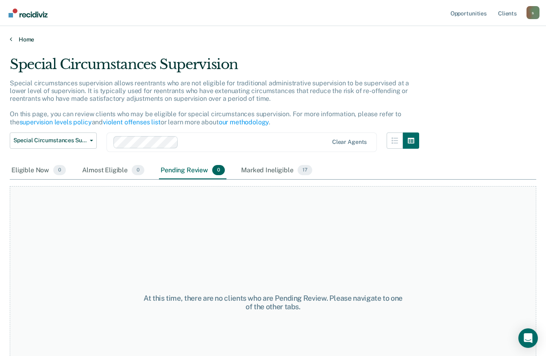
click at [26, 39] on link "Home" at bounding box center [273, 39] width 527 height 7
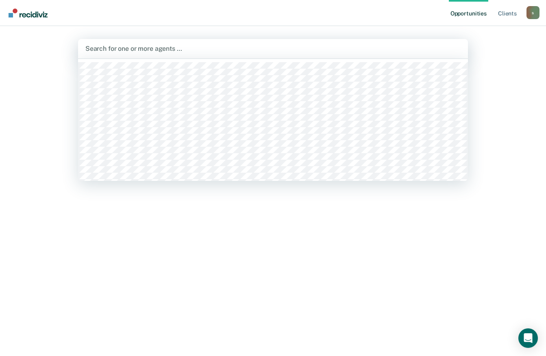
click at [164, 44] on div at bounding box center [272, 48] width 375 height 9
type input "str"
click at [148, 48] on div at bounding box center [272, 48] width 375 height 9
type input "[PERSON_NAME]"
